Goal: Check status

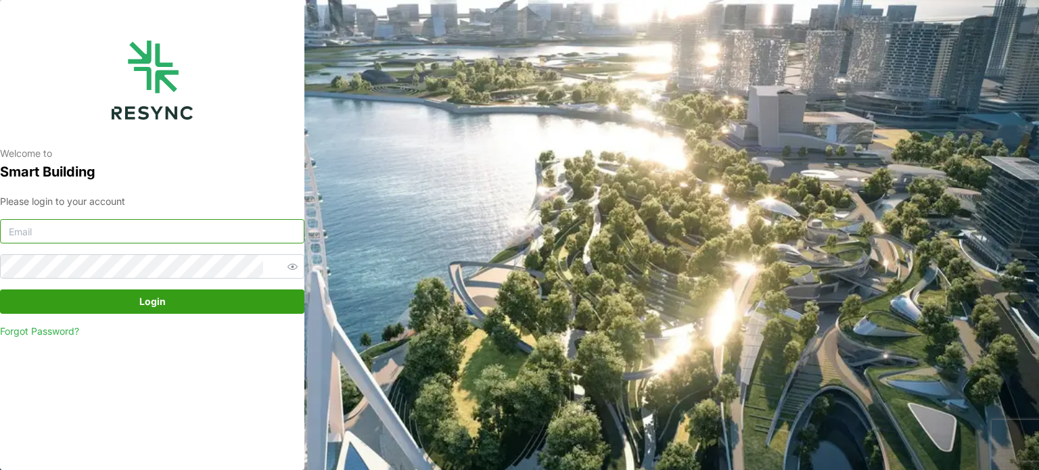
type input "[EMAIL_ADDRESS][DOMAIN_NAME]"
click at [209, 302] on span "Login" at bounding box center [152, 301] width 279 height 23
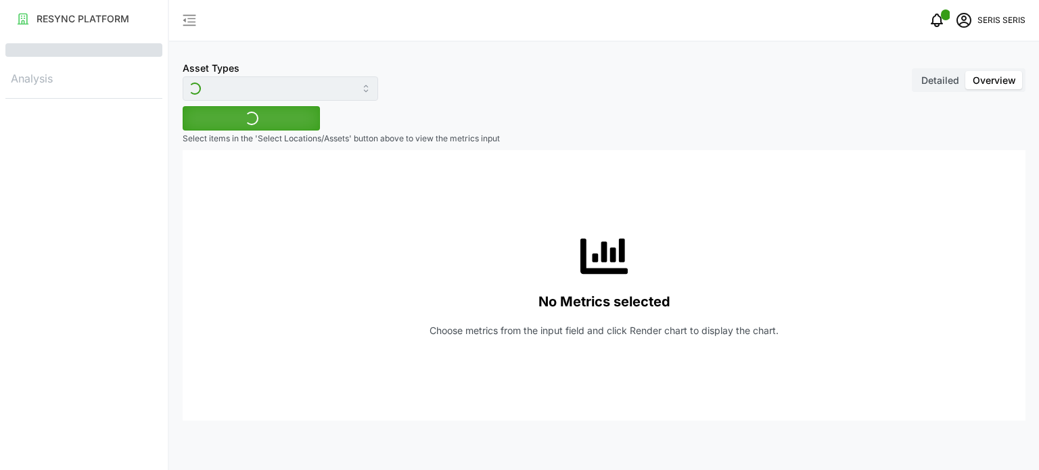
type input "Inverter"
